Goal: Navigation & Orientation: Understand site structure

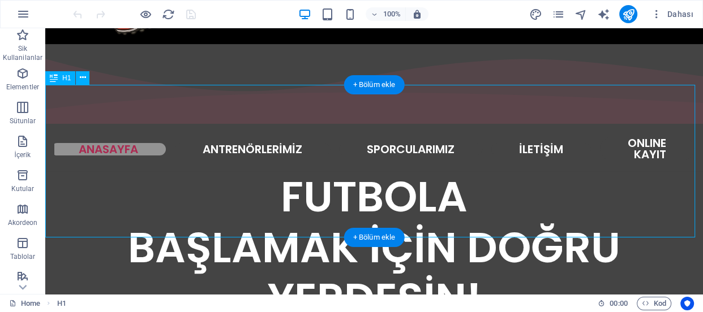
scroll to position [179, 0]
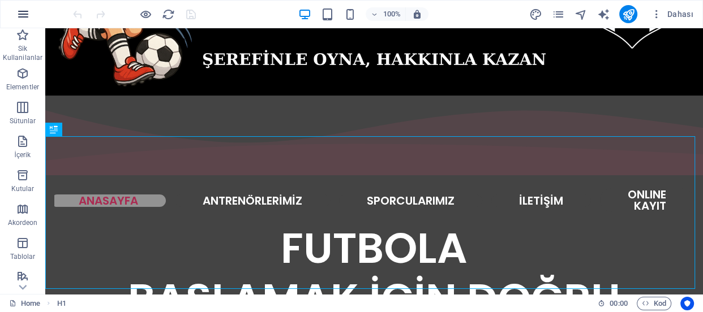
click at [24, 15] on icon "button" at bounding box center [23, 14] width 14 height 14
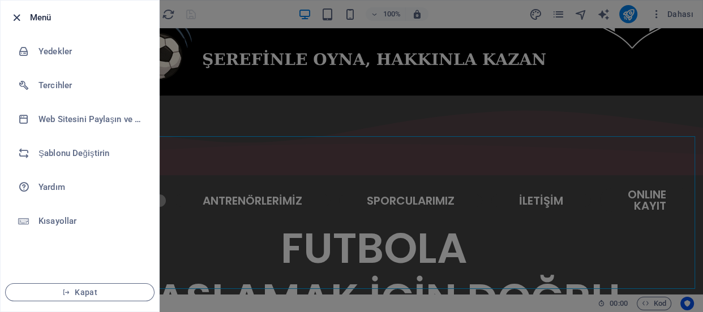
click at [16, 17] on icon "button" at bounding box center [16, 17] width 13 height 13
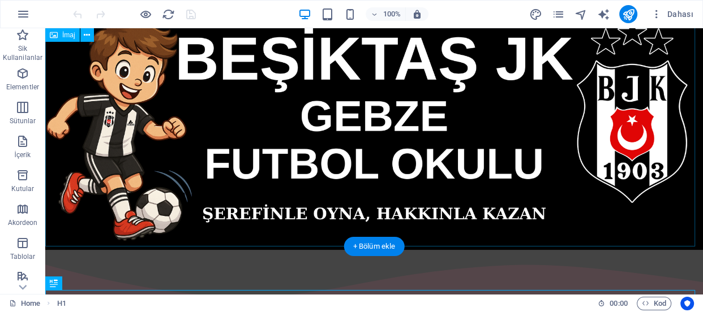
scroll to position [0, 0]
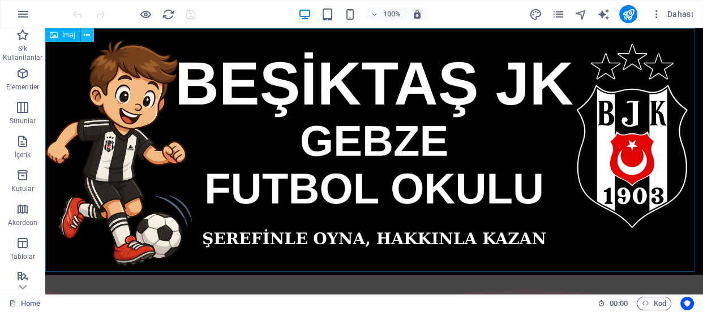
click at [88, 36] on icon at bounding box center [87, 35] width 6 height 12
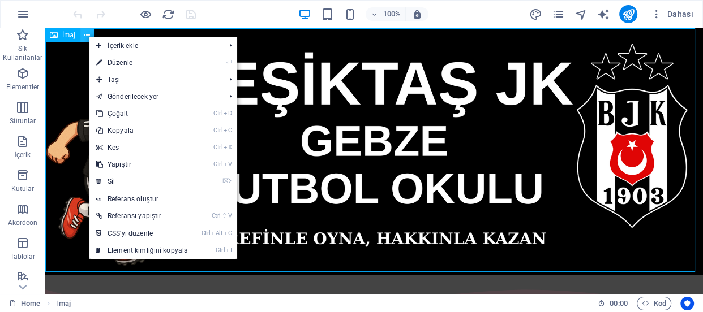
click at [88, 36] on icon at bounding box center [87, 35] width 6 height 12
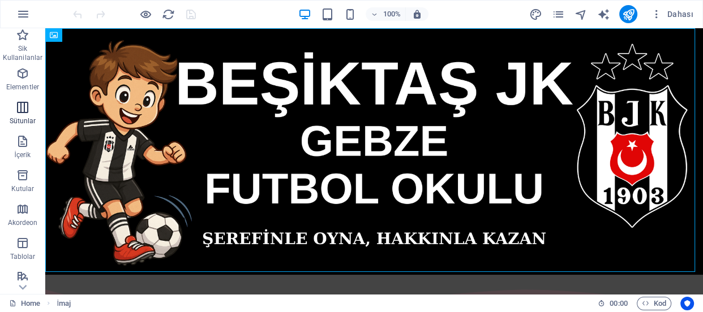
scroll to position [51, 0]
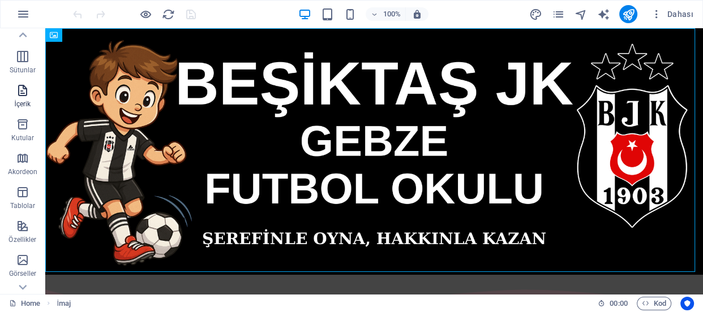
click at [25, 96] on icon "button" at bounding box center [23, 91] width 14 height 14
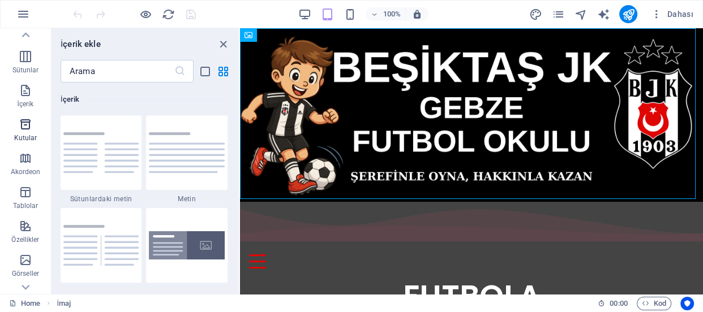
click at [19, 128] on icon "button" at bounding box center [26, 125] width 14 height 14
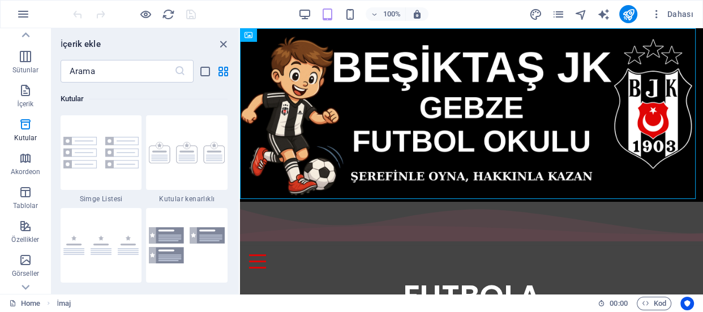
scroll to position [0, 0]
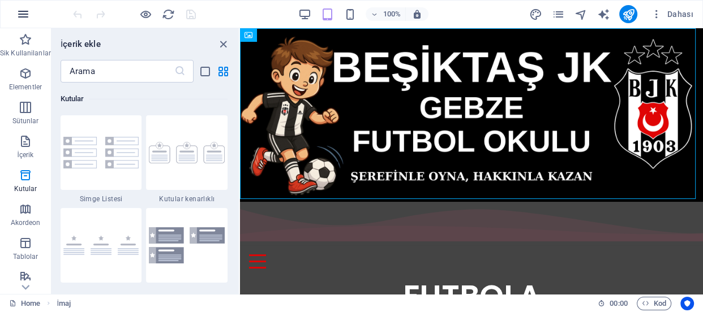
click at [23, 16] on icon "button" at bounding box center [23, 14] width 14 height 14
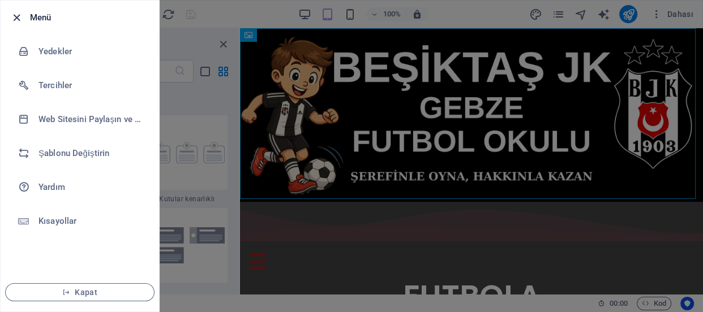
click at [16, 21] on icon "button" at bounding box center [16, 17] width 13 height 13
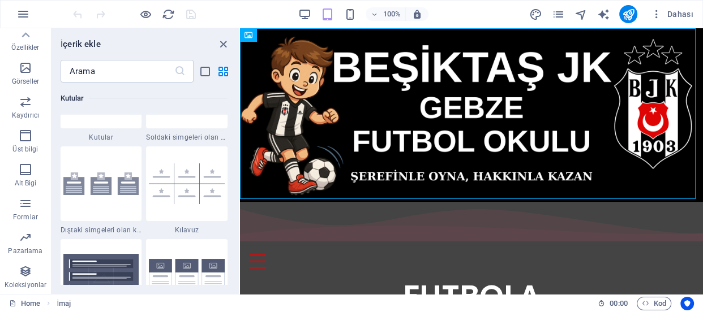
scroll to position [3120, 0]
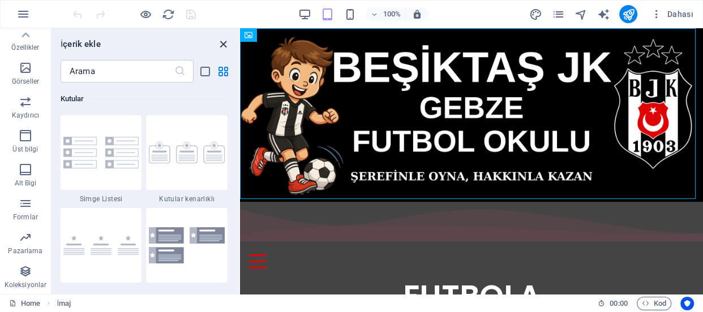
click at [221, 42] on icon "close panel" at bounding box center [223, 44] width 13 height 13
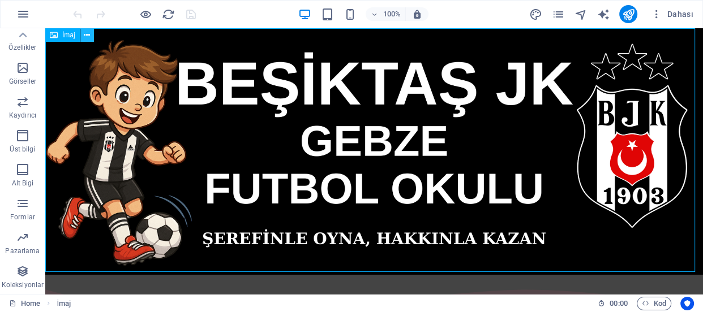
click at [89, 37] on icon at bounding box center [87, 35] width 6 height 12
click at [259, 8] on div "100% Dahası" at bounding box center [384, 14] width 627 height 18
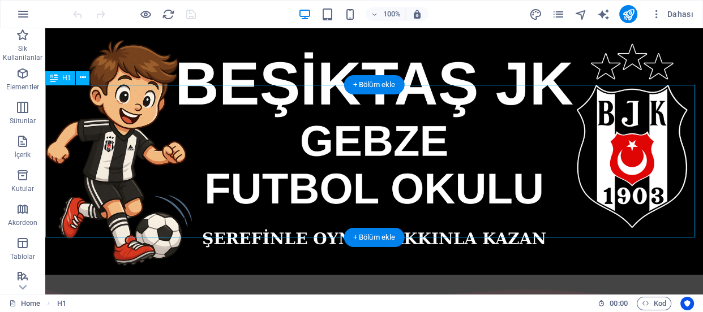
scroll to position [231, 0]
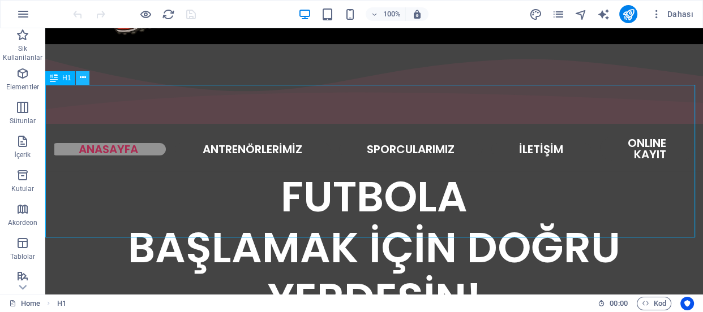
click at [83, 79] on icon at bounding box center [83, 78] width 6 height 12
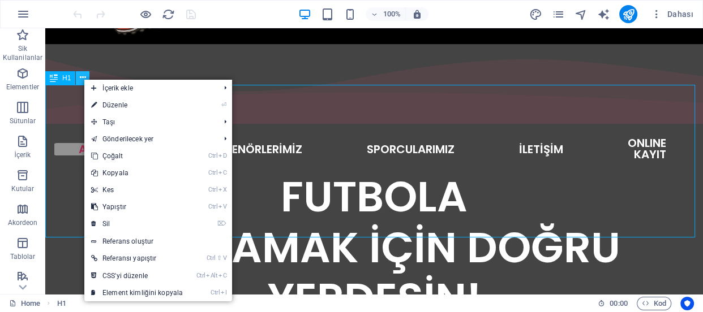
click at [83, 79] on icon at bounding box center [83, 78] width 6 height 12
click at [59, 79] on div "H1" at bounding box center [60, 78] width 30 height 14
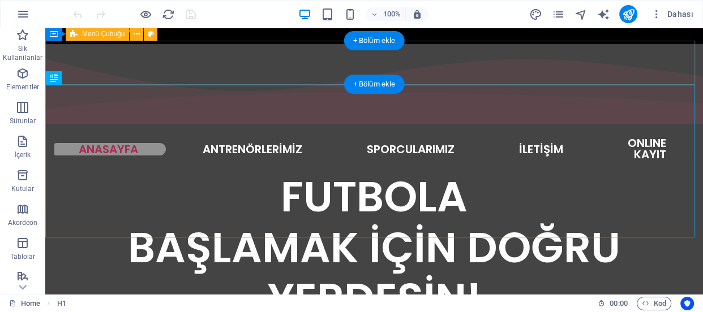
click at [686, 128] on div "ANASAYFA ANTRENÖRLERİMİZ SPORCULARIMIZ İLETİŞİM ONLINE KAYIT" at bounding box center [373, 150] width 657 height 44
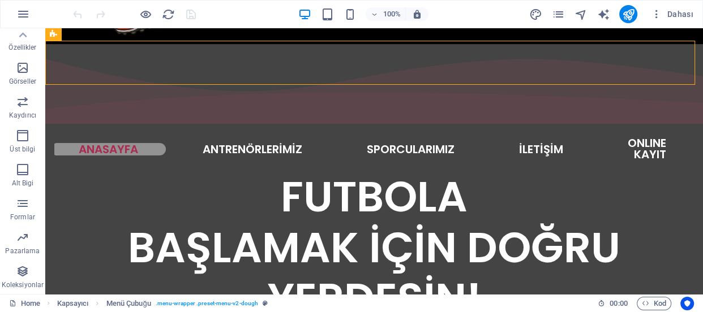
scroll to position [0, 0]
